Goal: Transaction & Acquisition: Purchase product/service

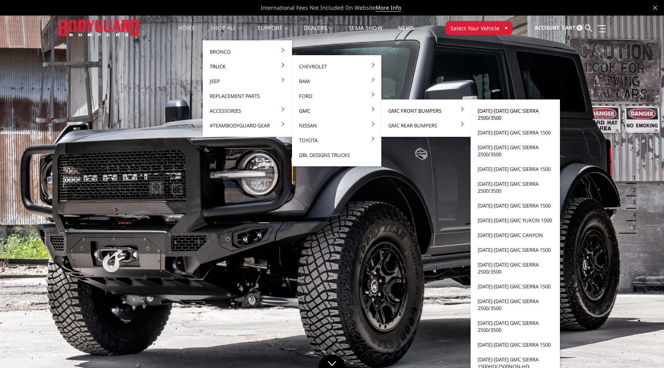
click at [491, 110] on link "[DATE]-[DATE] GMC Sierra 2500/3500" at bounding box center [515, 114] width 83 height 22
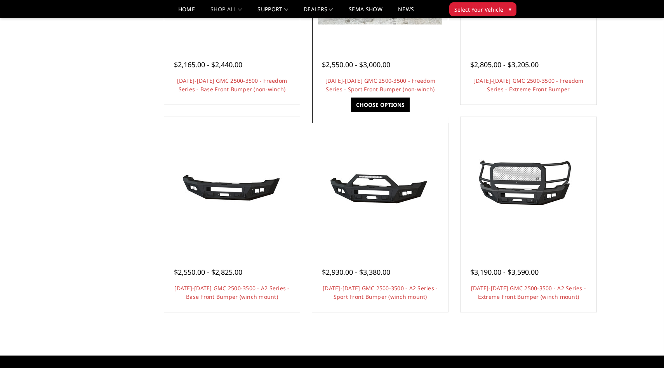
scroll to position [393, 0]
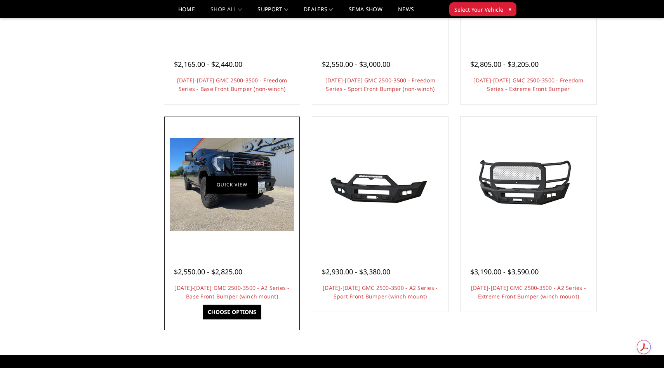
click at [231, 183] on link "Quick view" at bounding box center [232, 185] width 52 height 18
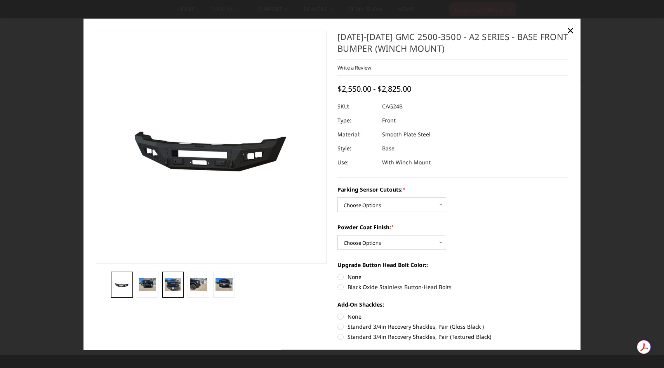
click at [169, 289] on img at bounding box center [173, 284] width 17 height 13
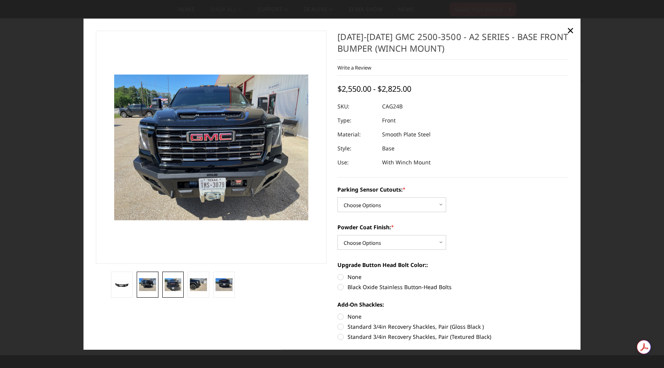
click at [147, 285] on img at bounding box center [147, 284] width 17 height 13
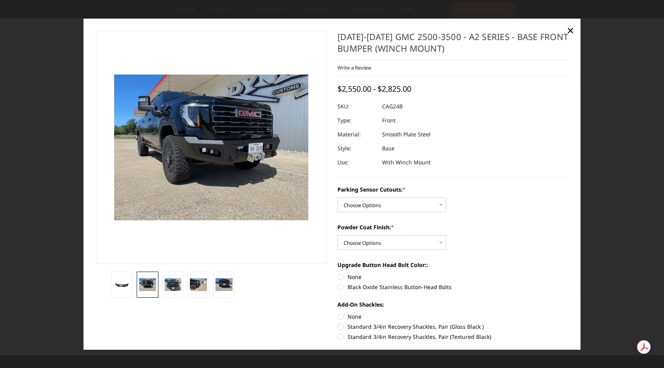
click at [58, 80] on div at bounding box center [332, 184] width 664 height 368
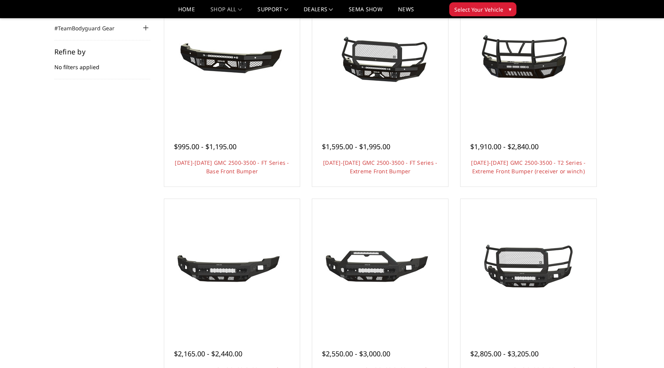
scroll to position [103, 0]
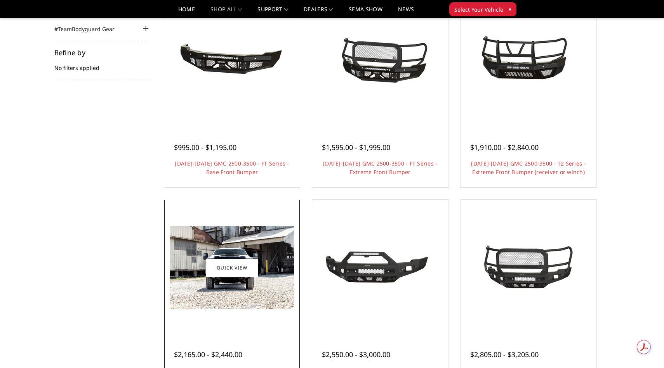
click at [238, 248] on img at bounding box center [232, 267] width 124 height 83
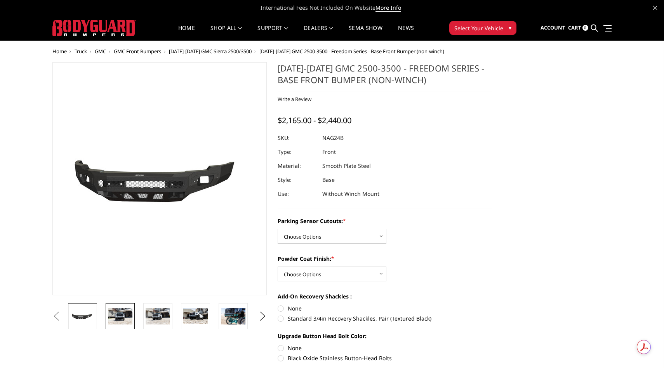
click at [125, 316] on img at bounding box center [120, 316] width 24 height 16
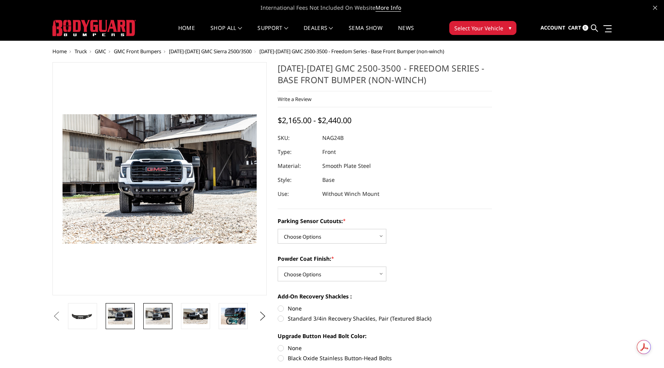
click at [151, 318] on img at bounding box center [158, 316] width 24 height 16
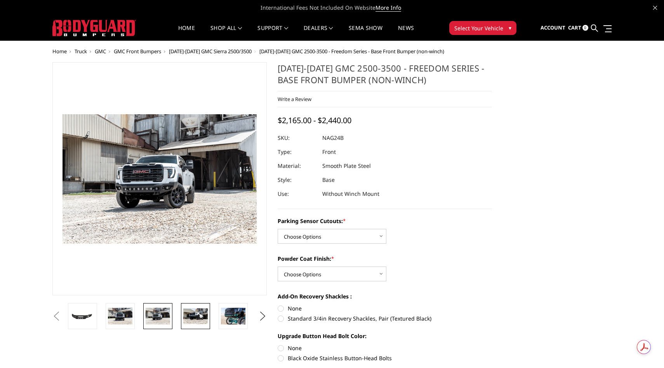
click at [199, 318] on img at bounding box center [195, 316] width 24 height 16
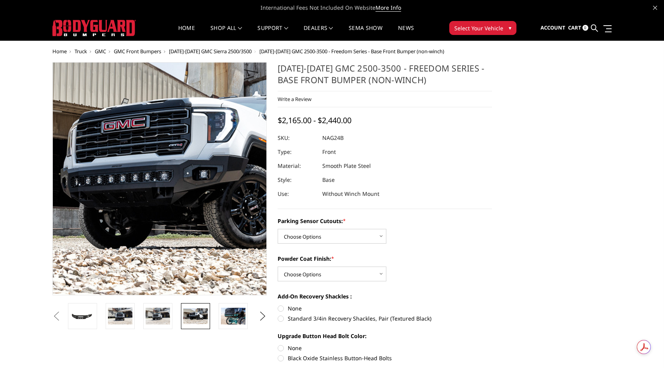
scroll to position [3, 0]
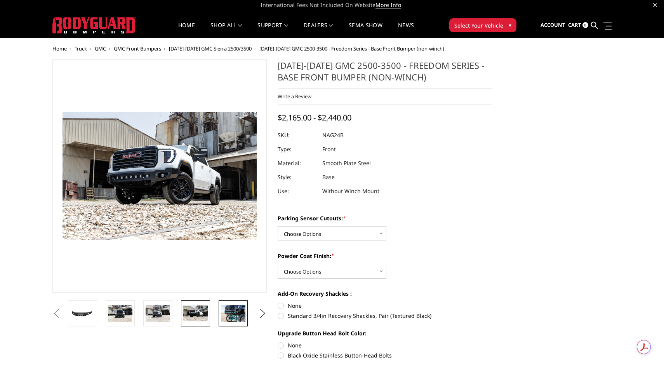
click at [233, 314] on img at bounding box center [233, 313] width 24 height 16
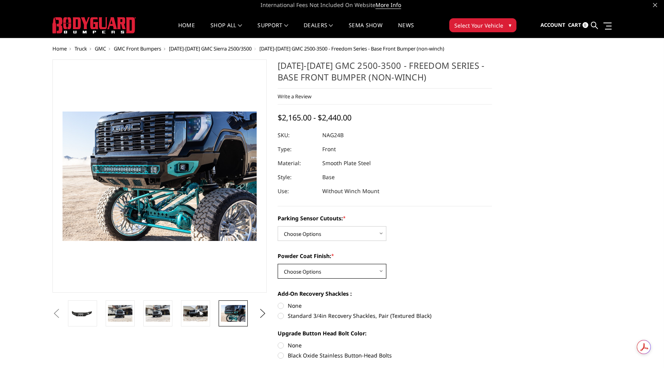
click at [317, 271] on select "Choose Options Bare Metal Texture Black Powder Coat" at bounding box center [332, 271] width 109 height 15
click at [278, 264] on select "Choose Options Bare Metal Texture Black Powder Coat" at bounding box center [332, 271] width 109 height 15
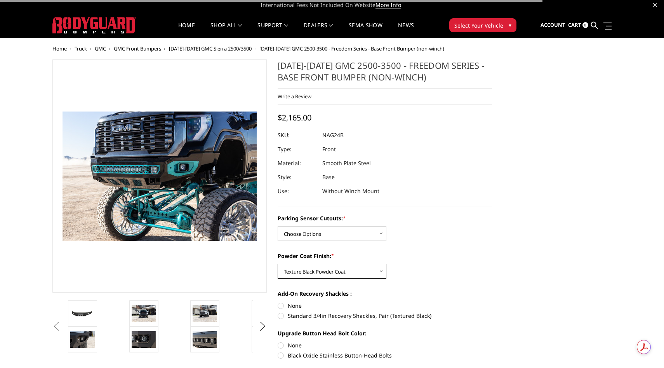
click at [312, 270] on select "Choose Options Bare Metal Texture Black Powder Coat" at bounding box center [332, 271] width 109 height 15
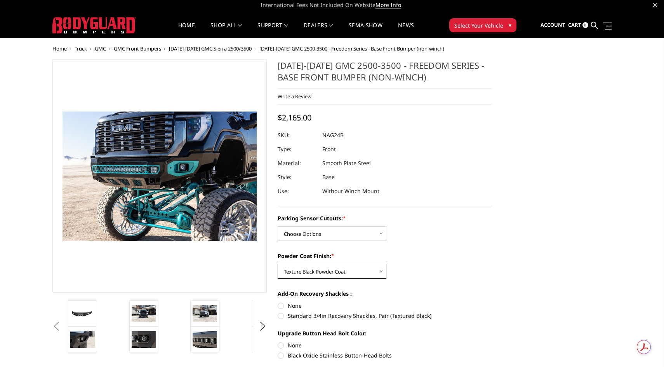
select select "2851"
click at [278, 264] on select "Choose Options Bare Metal Texture Black Powder Coat" at bounding box center [332, 271] width 109 height 15
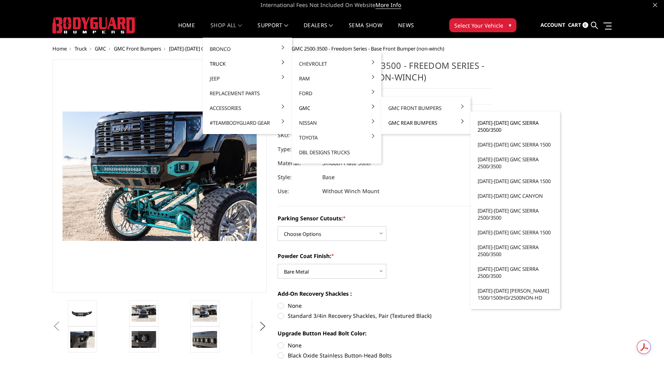
click at [502, 129] on link "[DATE]-[DATE] GMC Sierra 2500/3500" at bounding box center [515, 126] width 83 height 22
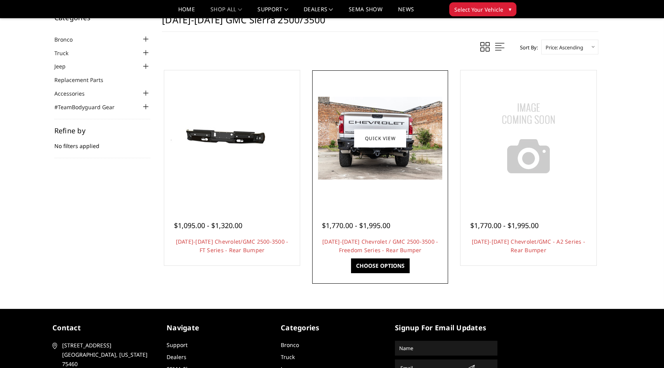
scroll to position [36, 0]
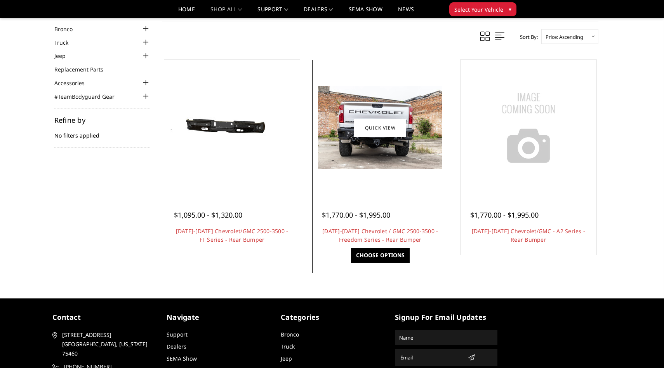
click at [378, 145] on img at bounding box center [380, 127] width 124 height 83
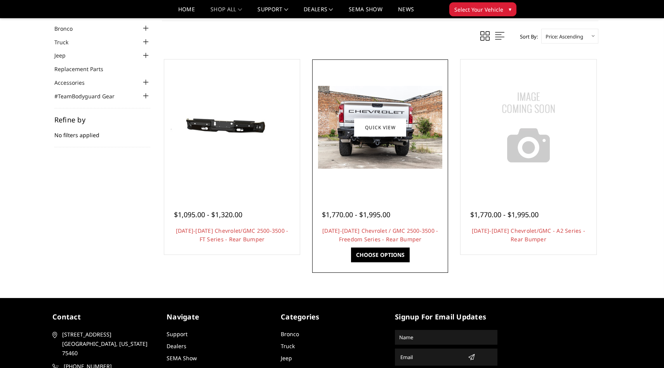
scroll to position [38, 0]
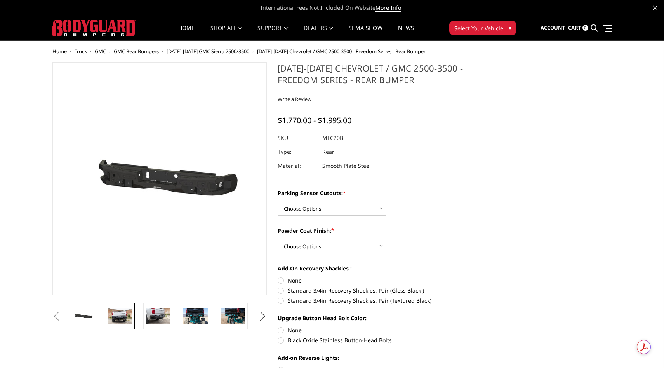
click at [109, 315] on img at bounding box center [120, 316] width 24 height 16
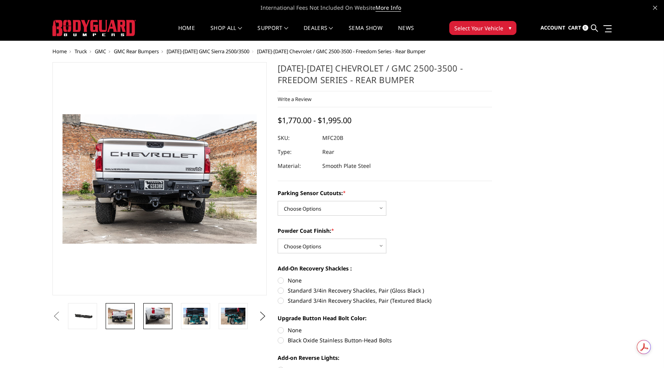
click at [144, 323] on link at bounding box center [157, 316] width 29 height 26
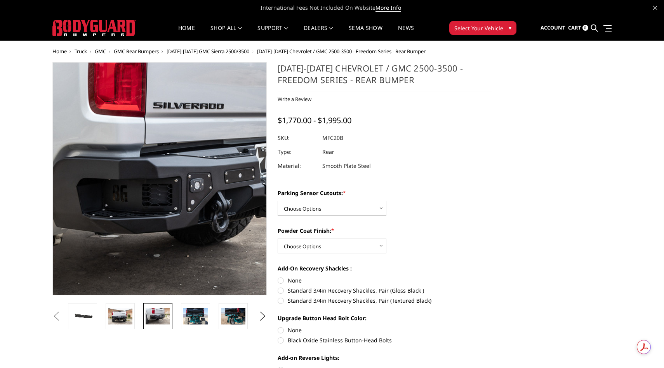
scroll to position [0, 0]
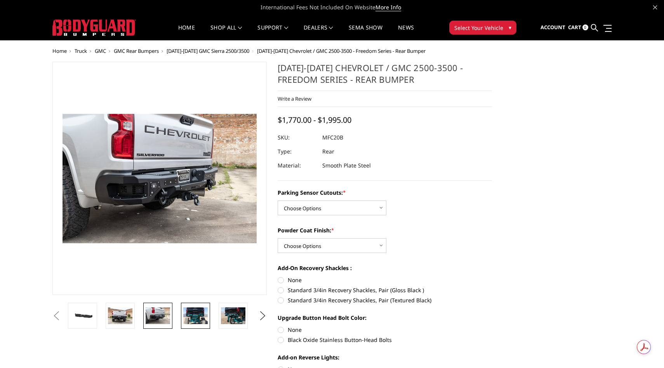
click at [195, 315] on img at bounding box center [195, 315] width 24 height 16
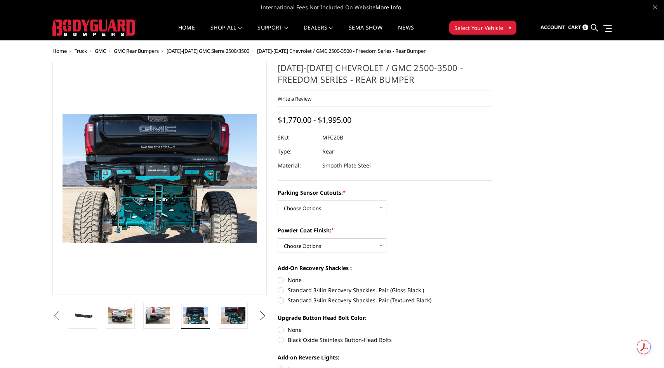
click at [264, 321] on button "Next" at bounding box center [263, 316] width 12 height 12
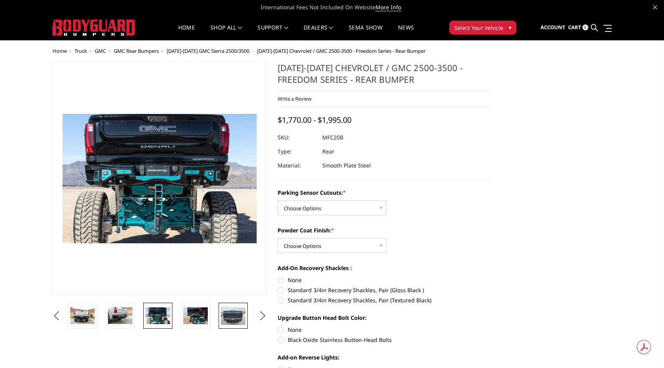
click at [238, 314] on img at bounding box center [233, 315] width 24 height 18
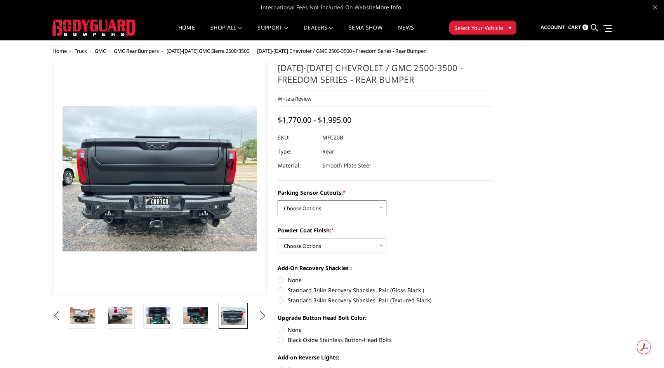
click at [315, 203] on select "Choose Options No - Without Parking Sensor Cutouts Yes - With Parking Sensor Cu…" at bounding box center [332, 207] width 109 height 15
select select "2870"
click at [278, 200] on select "Choose Options No - Without Parking Sensor Cutouts Yes - With Parking Sensor Cu…" at bounding box center [332, 207] width 109 height 15
click at [309, 251] on select "Choose Options Bare Metal Texture Black Powder Coat" at bounding box center [332, 245] width 109 height 15
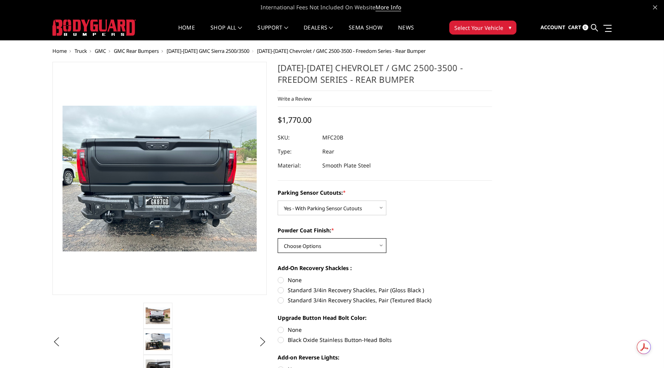
select select "2871"
click at [278, 238] on select "Choose Options Bare Metal Texture Black Powder Coat" at bounding box center [332, 245] width 109 height 15
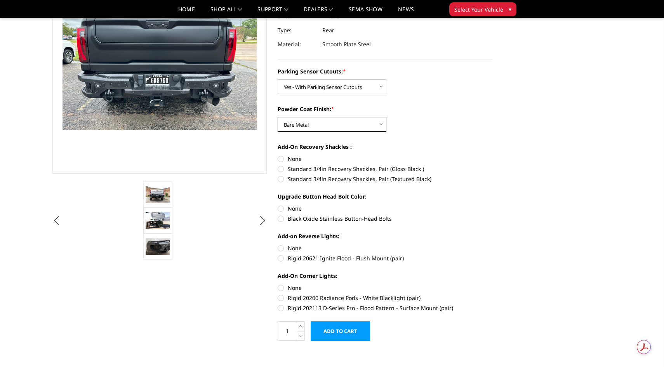
scroll to position [100, 0]
